Goal: Task Accomplishment & Management: Complete application form

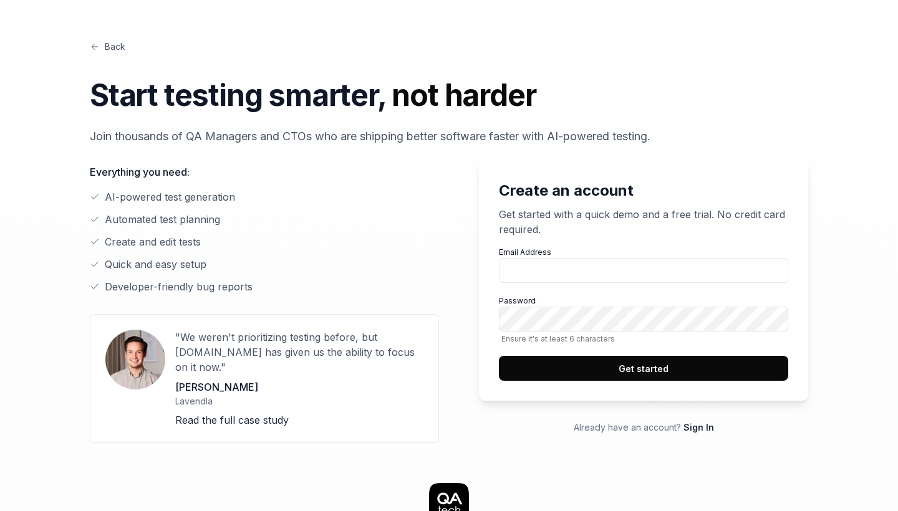
click at [572, 255] on label "Email Address" at bounding box center [643, 265] width 289 height 36
click at [572, 258] on input "Email Address" at bounding box center [643, 270] width 289 height 25
click at [572, 264] on input "Email Address" at bounding box center [643, 270] width 289 height 25
click at [698, 428] on link "Sign In" at bounding box center [698, 427] width 31 height 11
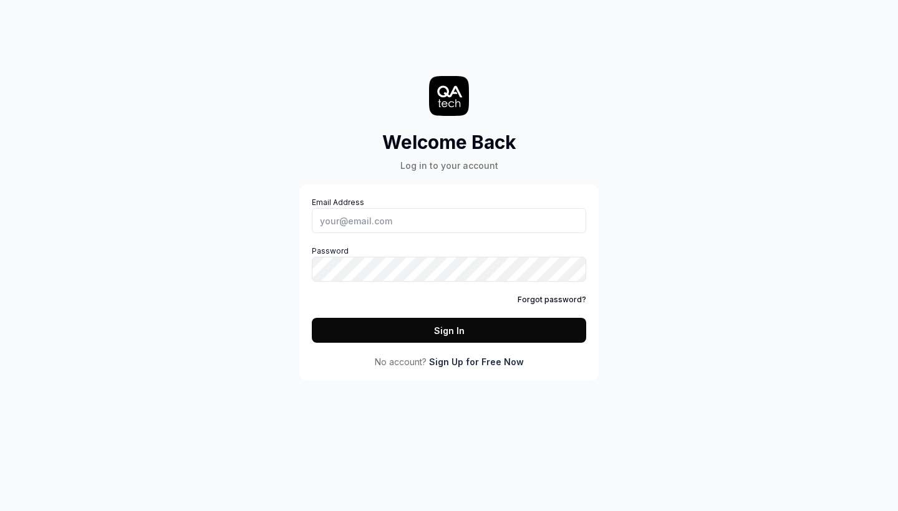
click at [510, 358] on link "Sign Up for Free Now" at bounding box center [476, 361] width 95 height 13
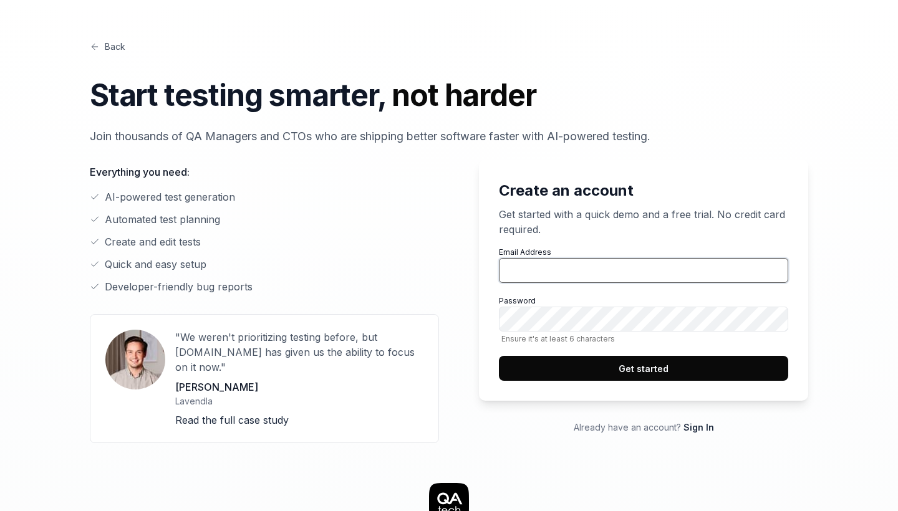
click at [544, 271] on input "Email Address" at bounding box center [643, 270] width 289 height 25
type input "[EMAIL_ADDRESS][DOMAIN_NAME]"
click at [557, 339] on span "Ensure it's at least 6 characters" at bounding box center [643, 338] width 289 height 9
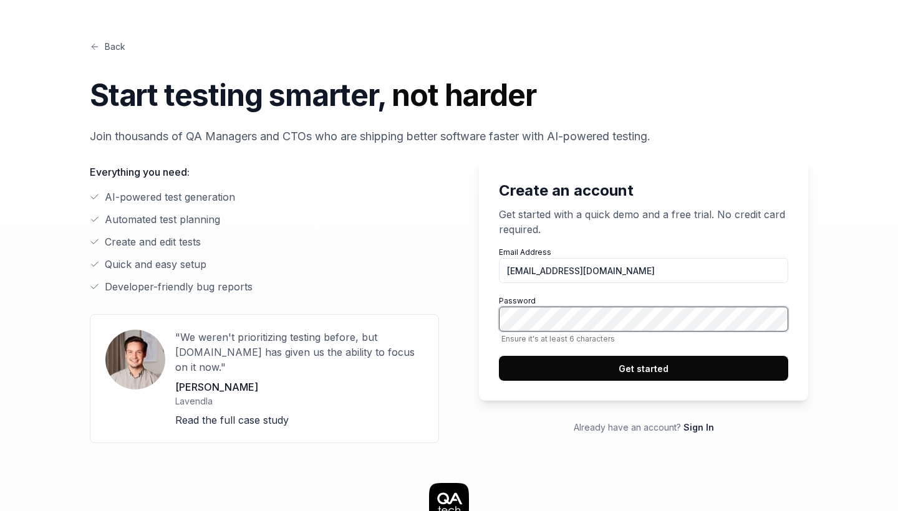
click at [643, 368] on button "Get started" at bounding box center [643, 368] width 289 height 25
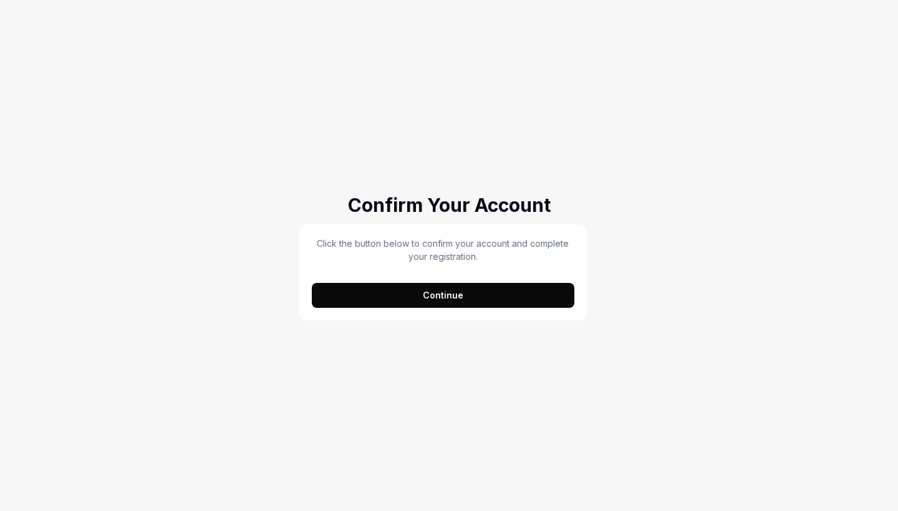
click at [429, 294] on button "Continue" at bounding box center [443, 295] width 262 height 25
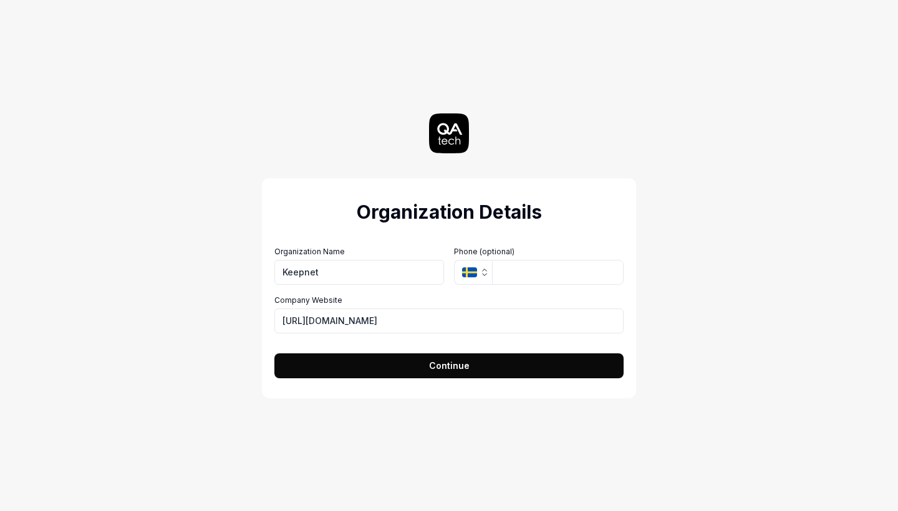
type input "Keepnet"
click at [562, 276] on input "tel" at bounding box center [558, 272] width 132 height 25
click at [481, 277] on button "SE" at bounding box center [473, 272] width 38 height 25
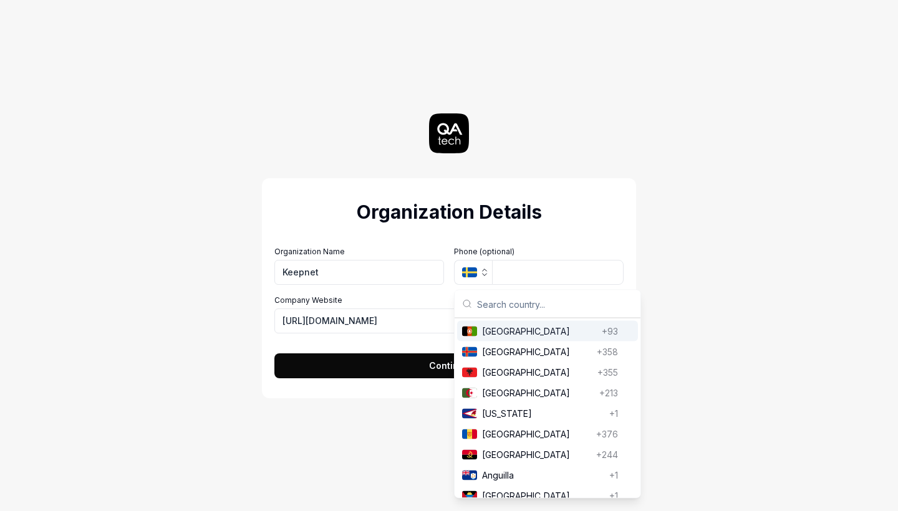
click at [509, 307] on input "text" at bounding box center [555, 304] width 156 height 27
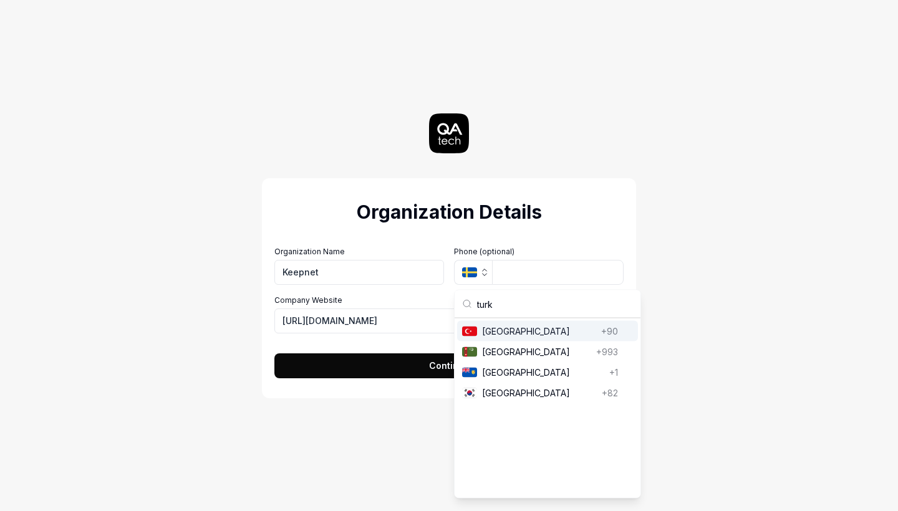
type input "turk"
click at [509, 332] on span "Turkey" at bounding box center [539, 331] width 114 height 13
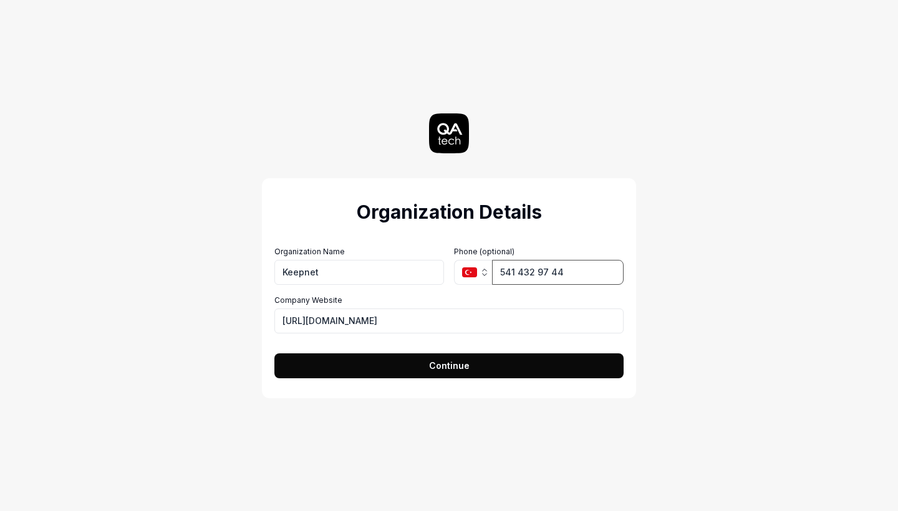
type input "541 432 97 44"
click at [449, 365] on button "Continue" at bounding box center [448, 365] width 349 height 25
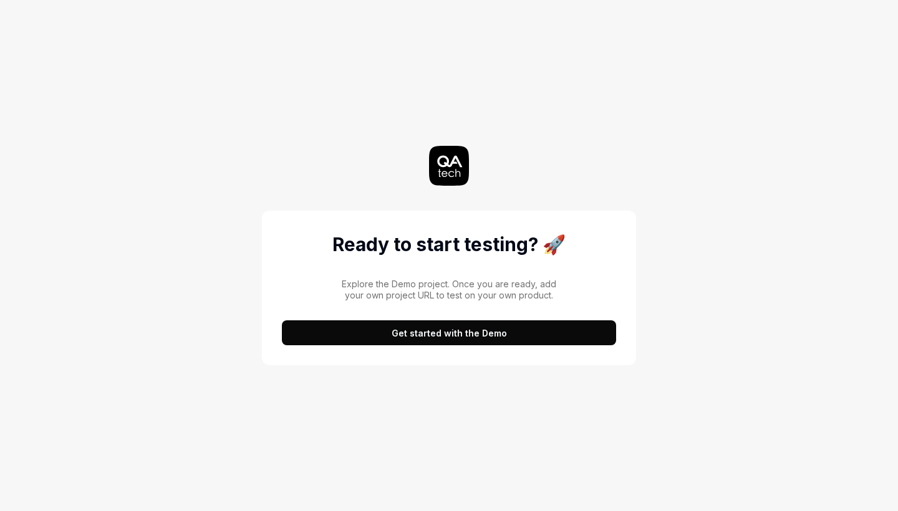
click at [479, 344] on button "Get started with the Demo" at bounding box center [449, 332] width 334 height 25
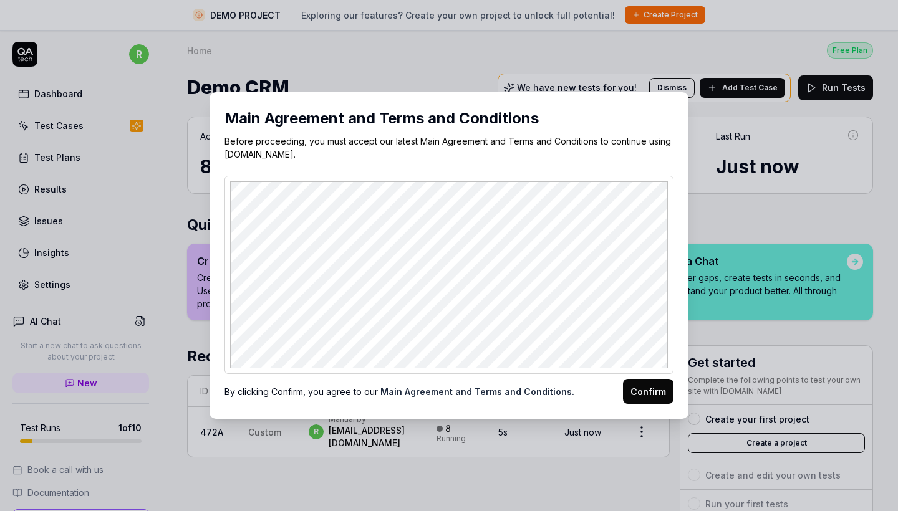
click at [641, 398] on button "Confirm" at bounding box center [648, 391] width 50 height 25
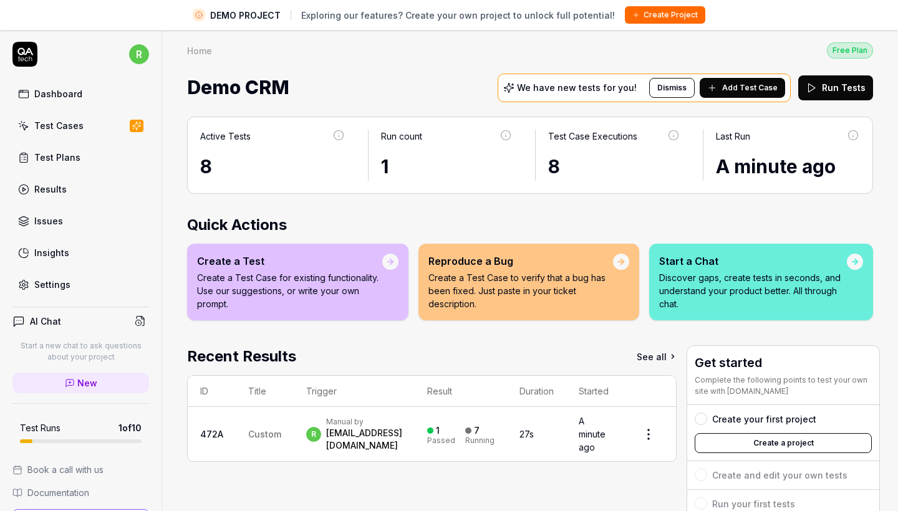
click at [248, 146] on div "Active Tests" at bounding box center [272, 141] width 145 height 23
click at [100, 115] on link "Test Cases" at bounding box center [80, 125] width 137 height 24
